Goal: Task Accomplishment & Management: Manage account settings

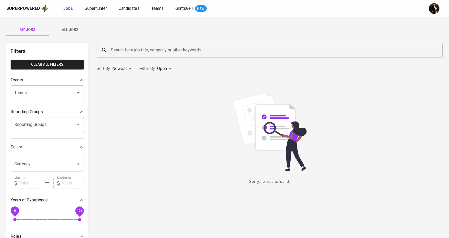
click at [94, 10] on span "Superhunter" at bounding box center [96, 8] width 22 height 5
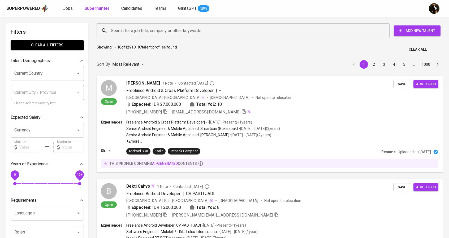
click at [130, 29] on input "Search for a job title, company or other keywords" at bounding box center [245, 31] width 270 height 10
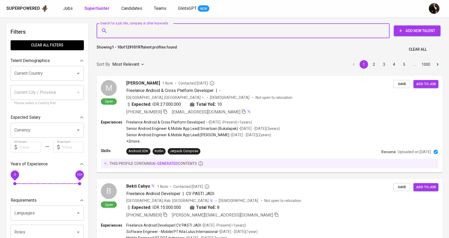
paste input "[PERSON_NAME]"
type input "[PERSON_NAME]"
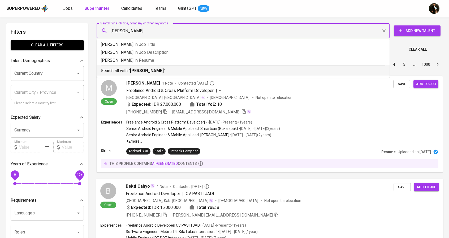
drag, startPoint x: 153, startPoint y: 74, endPoint x: 292, endPoint y: 238, distance: 215.1
click at [153, 74] on li "Search all with " Rizky Febriano Syaputra "" at bounding box center [243, 70] width 293 height 10
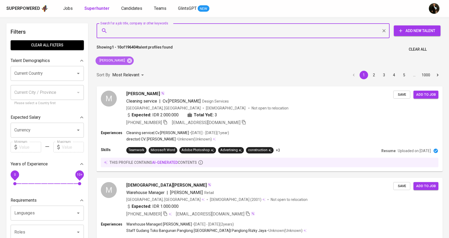
drag, startPoint x: 141, startPoint y: 58, endPoint x: 132, endPoint y: 33, distance: 26.1
click at [132, 58] on icon at bounding box center [130, 61] width 6 height 6
click at [132, 33] on input "Search for a job title, company or other keywords" at bounding box center [245, 31] width 270 height 10
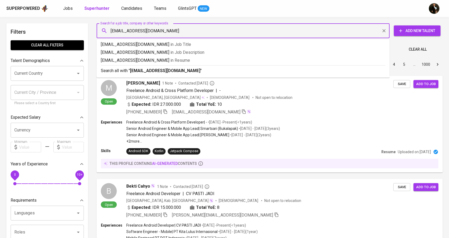
type input "[EMAIL_ADDRESS][DOMAIN_NAME]"
click at [146, 67] on div "Search all with " ryzkyfs@gmail.com "" at bounding box center [243, 69] width 285 height 9
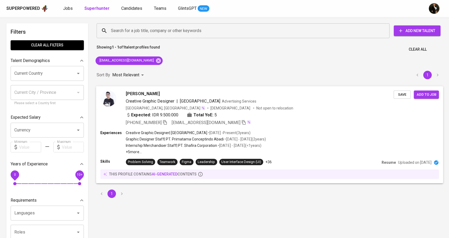
click at [280, 97] on div "Rizky Febriano Syaputra Creative Graphic Designer | Binar Academy Advertising S…" at bounding box center [260, 108] width 268 height 35
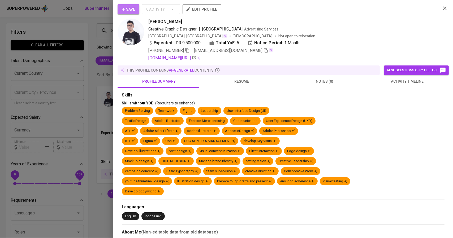
click at [128, 9] on span "Save" at bounding box center [128, 9] width 13 height 7
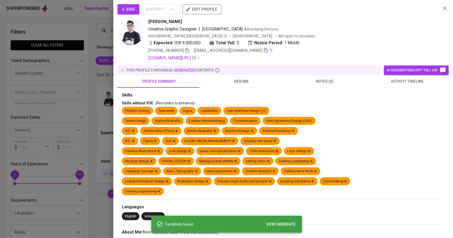
click at [102, 88] on div at bounding box center [226, 119] width 453 height 238
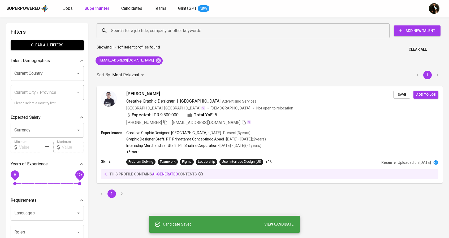
click at [129, 6] on span "Candidates" at bounding box center [131, 8] width 21 height 5
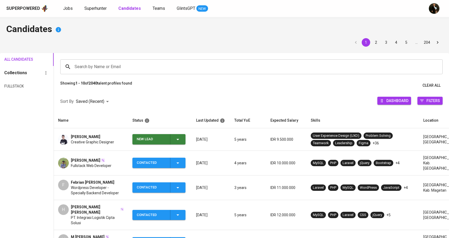
click at [148, 138] on div "New Lead" at bounding box center [151, 139] width 29 height 10
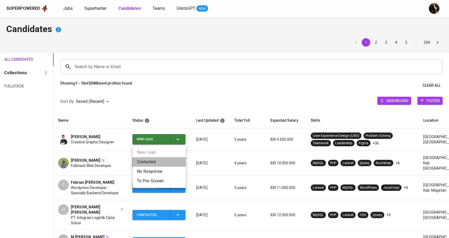
click at [157, 165] on li "Contacted" at bounding box center [159, 162] width 53 height 10
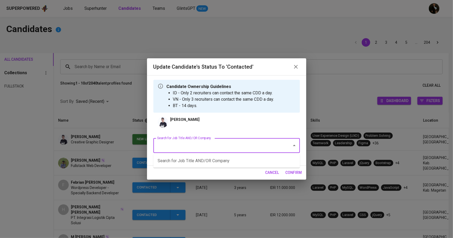
click at [190, 148] on input "Search for Job Title AND/OR Company" at bounding box center [219, 146] width 127 height 10
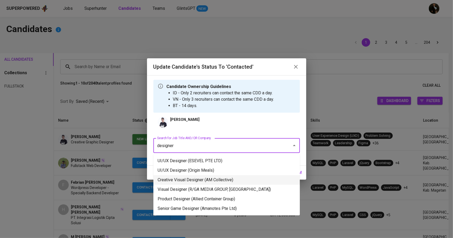
click at [203, 177] on li "Creative Visual Designer (AM Collective)" at bounding box center [226, 180] width 147 height 10
type input "designer"
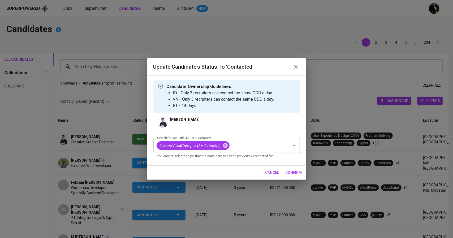
click at [293, 174] on span "confirm" at bounding box center [294, 173] width 16 height 7
